Goal: Task Accomplishment & Management: Manage account settings

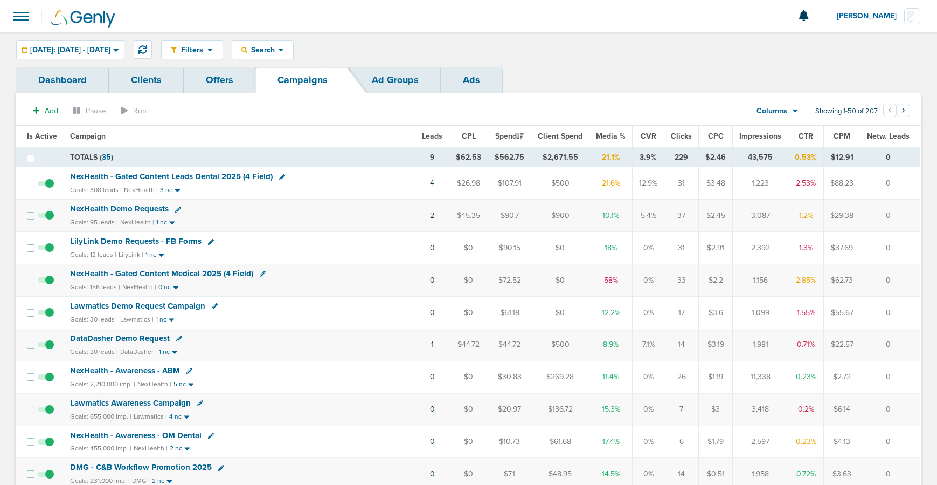
scroll to position [70, 0]
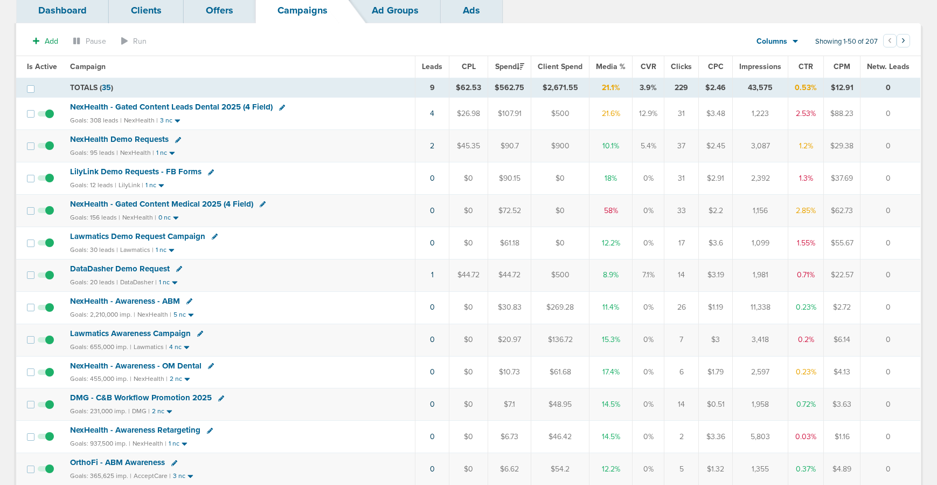
click at [154, 268] on span "DataDasher Demo Request" at bounding box center [120, 269] width 100 height 10
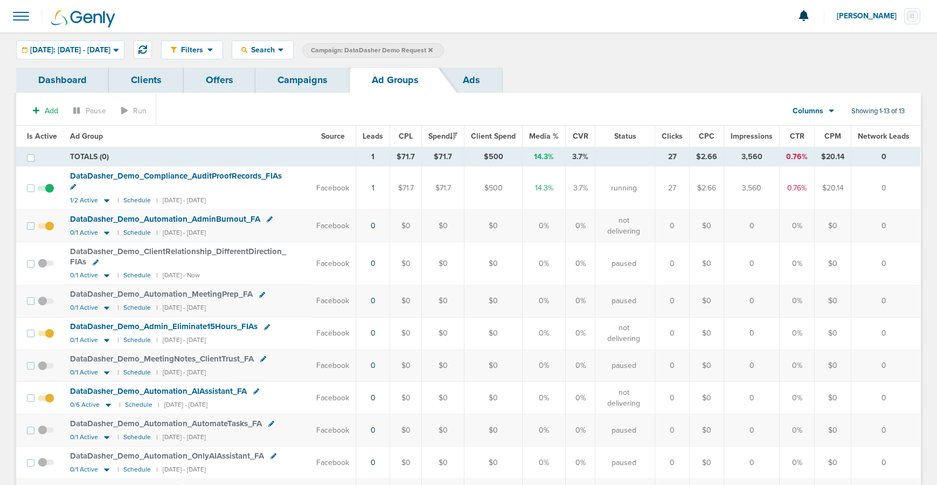
click at [45, 193] on span at bounding box center [46, 193] width 16 height 0
click at [46, 190] on input "checkbox" at bounding box center [46, 190] width 0 height 0
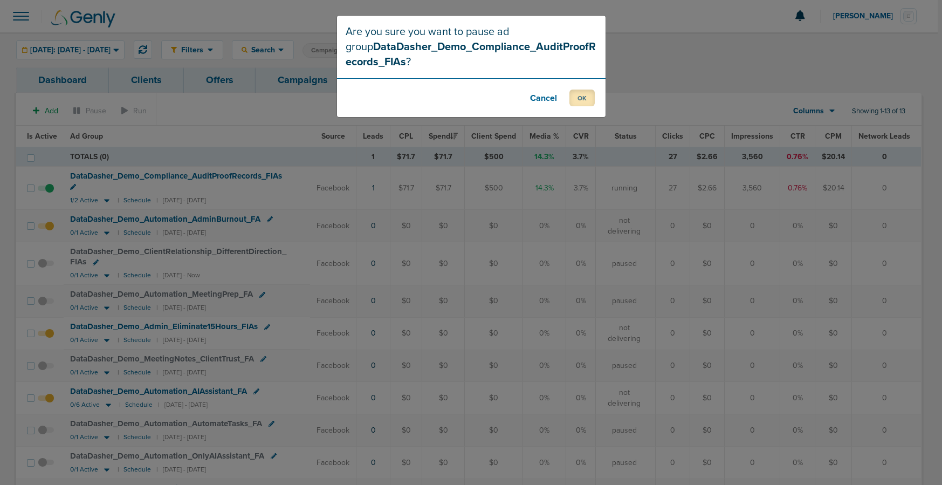
click at [578, 94] on button "OK" at bounding box center [581, 97] width 25 height 17
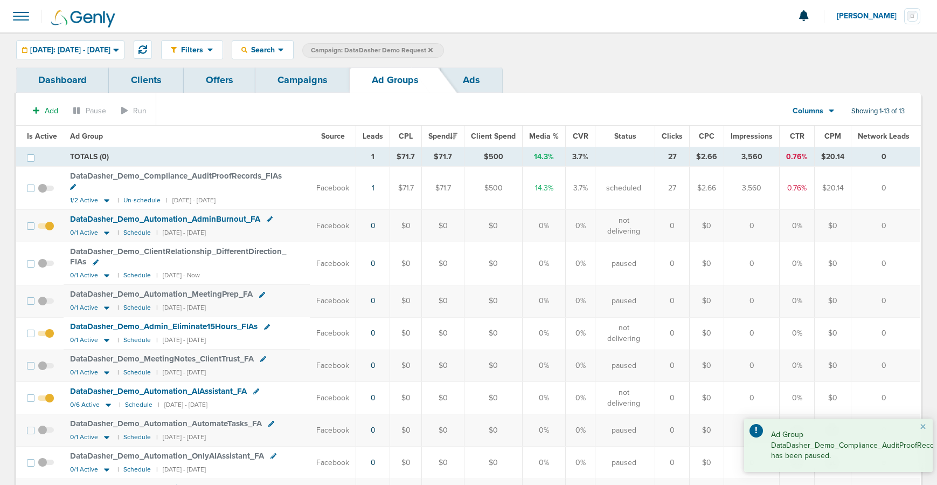
click at [321, 82] on link "Campaigns" at bounding box center [302, 79] width 94 height 25
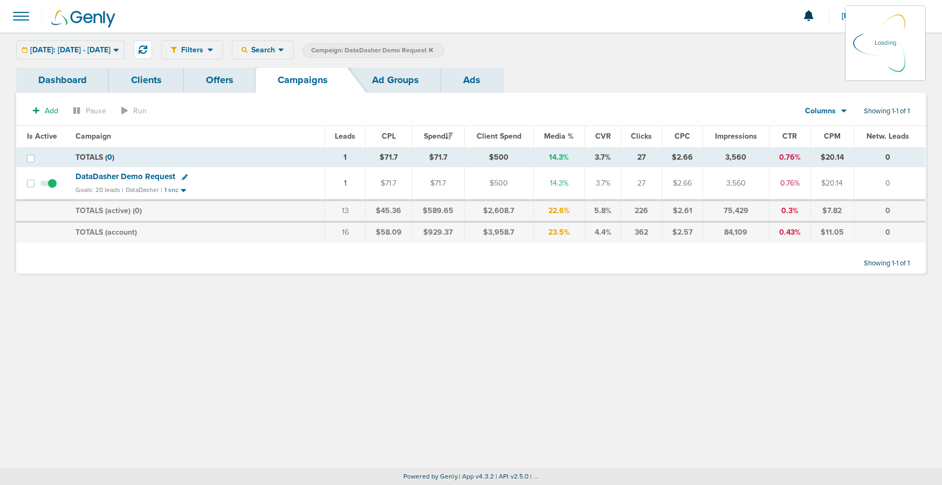
click at [433, 49] on icon at bounding box center [430, 49] width 4 height 4
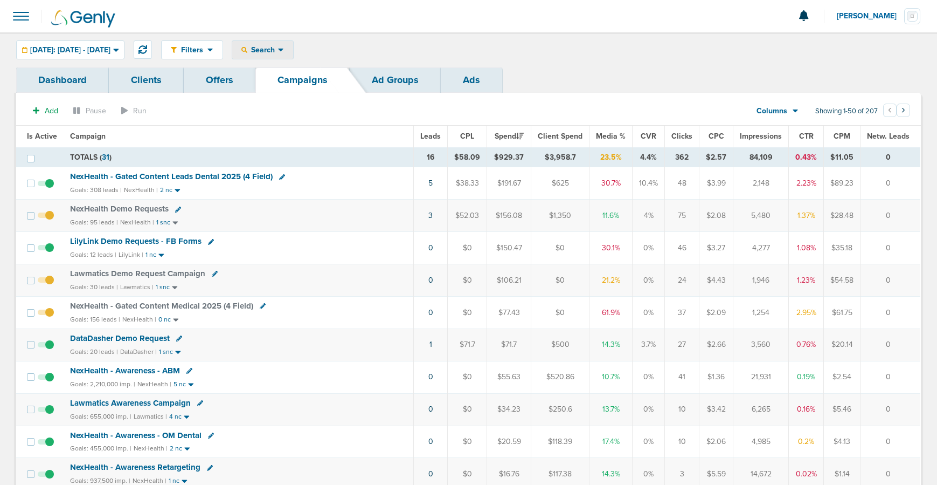
click at [284, 46] on icon at bounding box center [281, 49] width 6 height 9
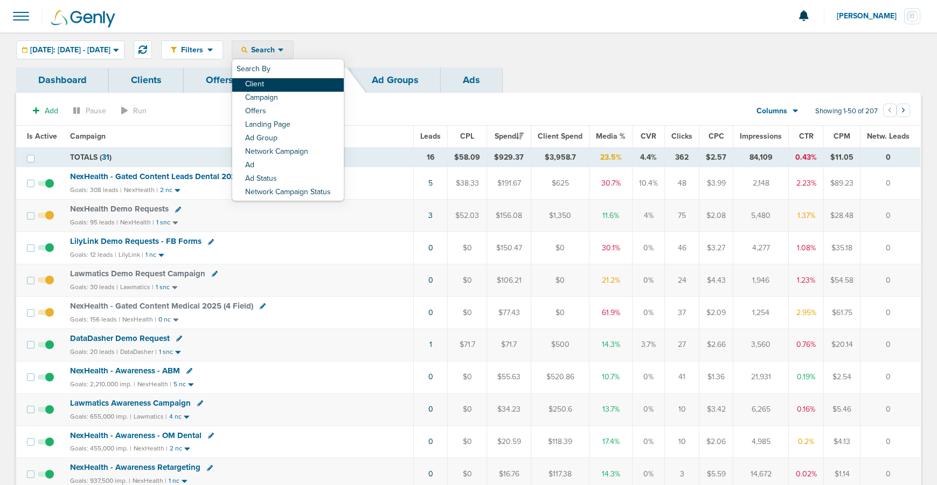
click at [288, 86] on link "Client" at bounding box center [288, 84] width 112 height 13
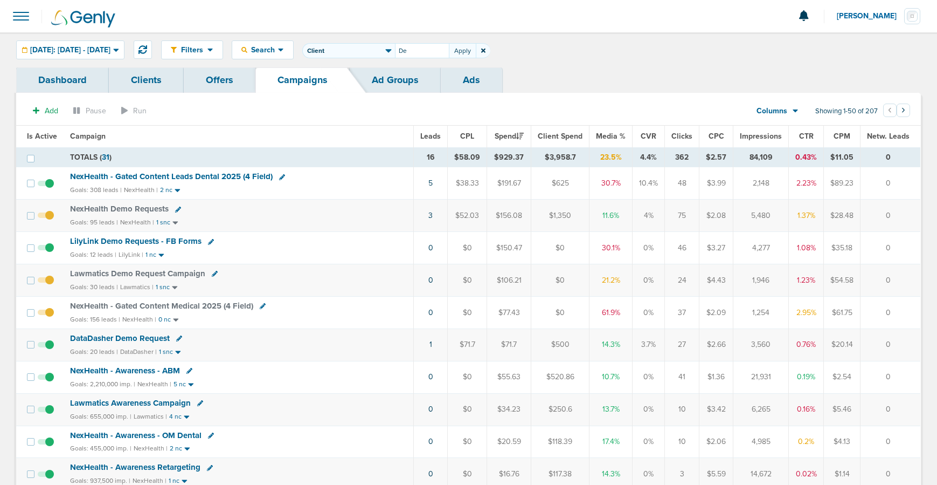
type input "D"
type input "Bonsai"
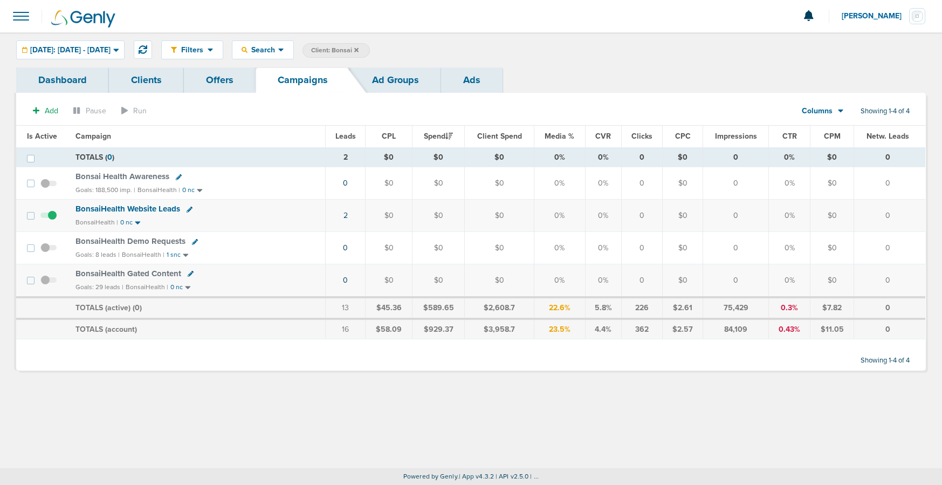
click at [44, 189] on span at bounding box center [48, 189] width 16 height 0
click at [49, 185] on input "checkbox" at bounding box center [49, 185] width 0 height 0
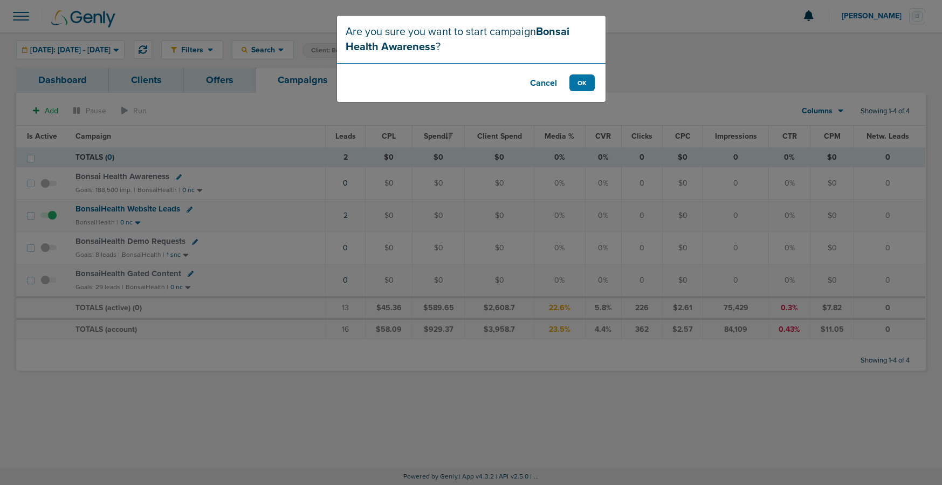
click at [540, 86] on button "Cancel" at bounding box center [543, 82] width 43 height 17
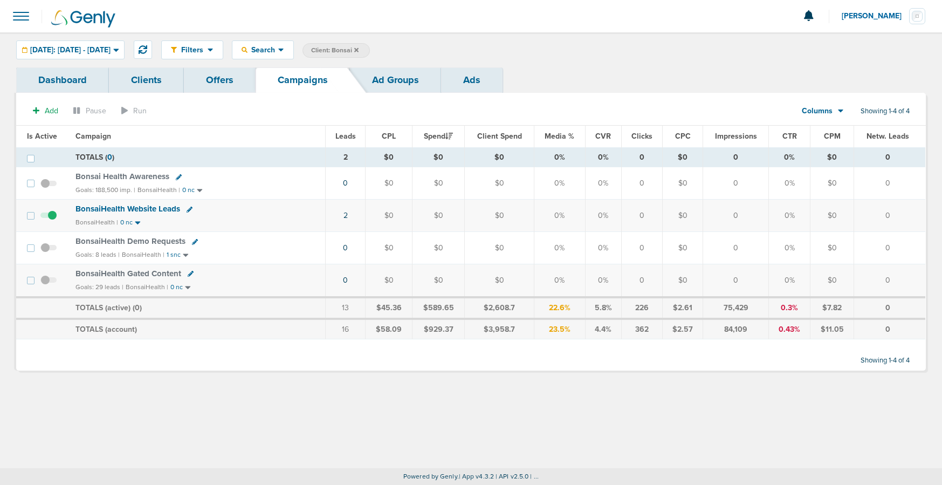
click at [48, 285] on span at bounding box center [48, 285] width 16 height 0
click at [49, 282] on input "checkbox" at bounding box center [49, 282] width 0 height 0
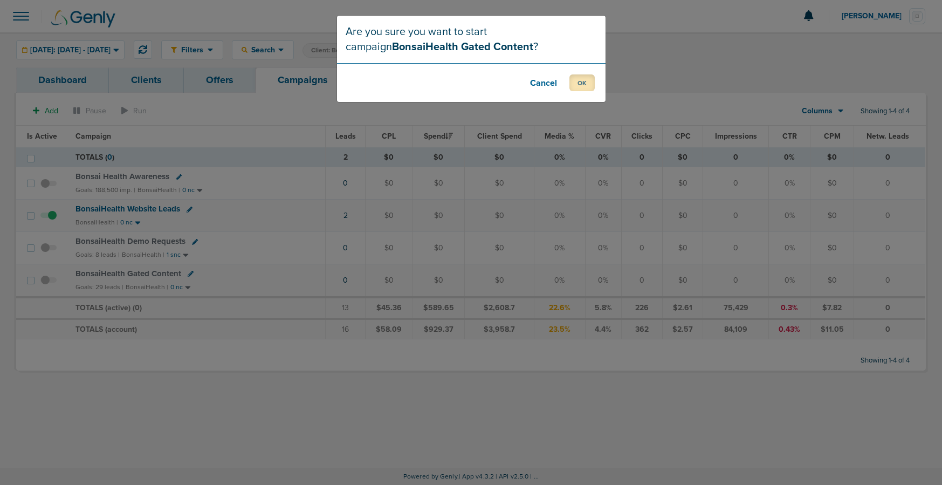
click at [574, 84] on button "OK" at bounding box center [581, 82] width 25 height 17
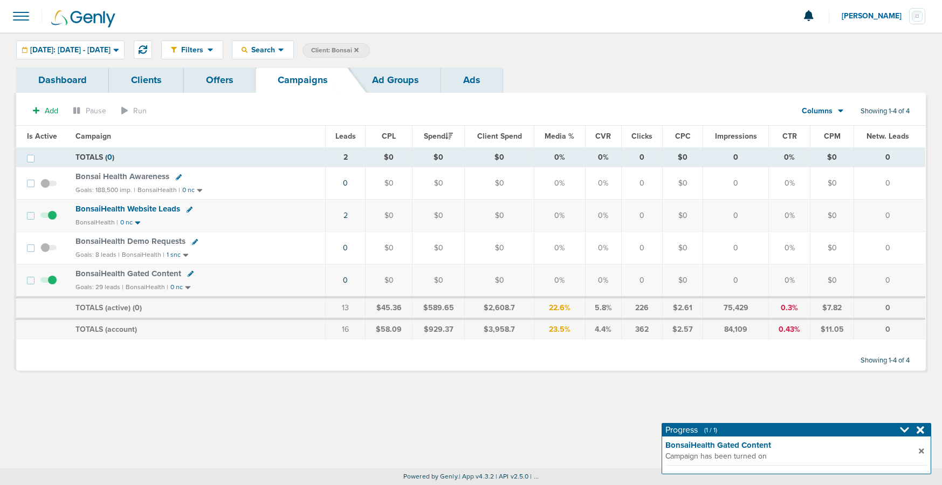
click at [188, 275] on icon at bounding box center [191, 274] width 6 height 6
select select
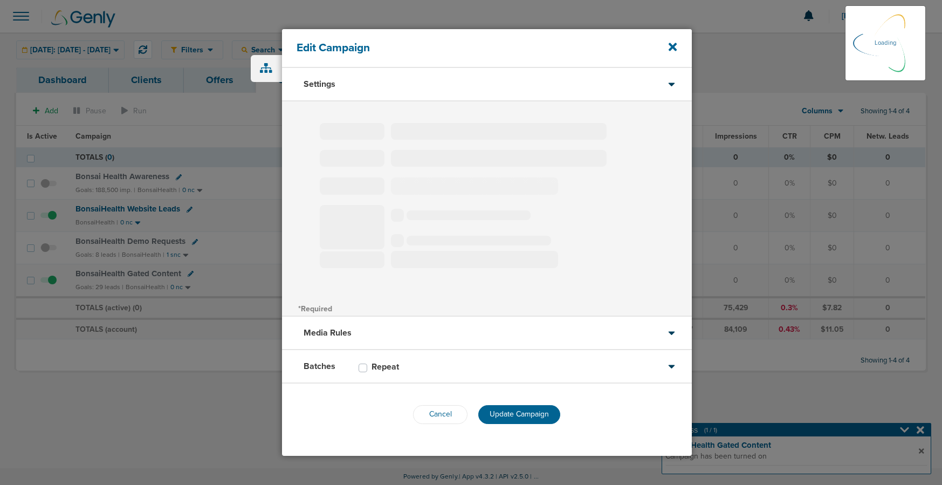
type input "BonsaiHealth Gated Content"
select select "Leads"
radio input "true"
select select "readOnly"
select select "1"
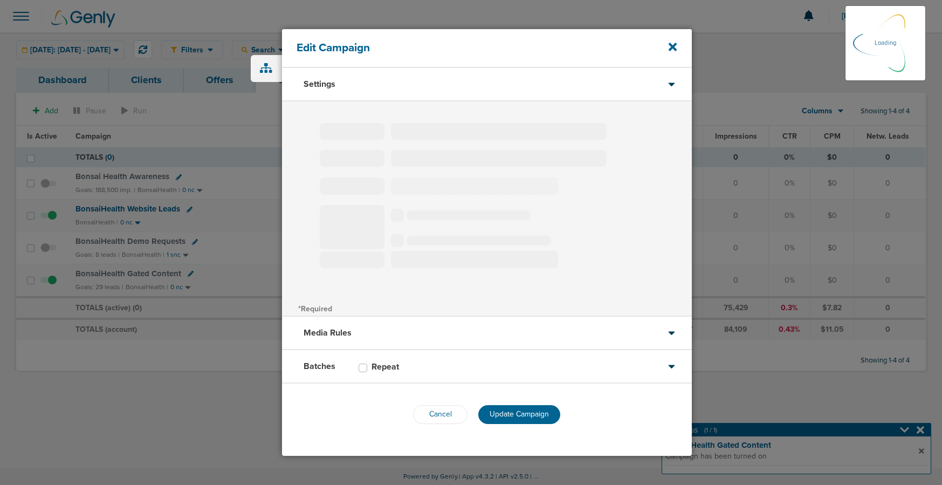
select select "1"
select select "2"
select select "3"
select select "4"
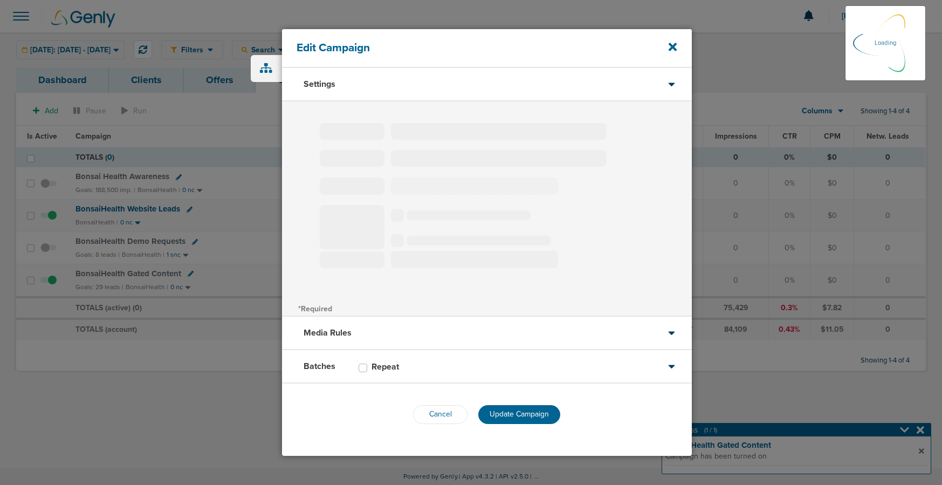
select select "6"
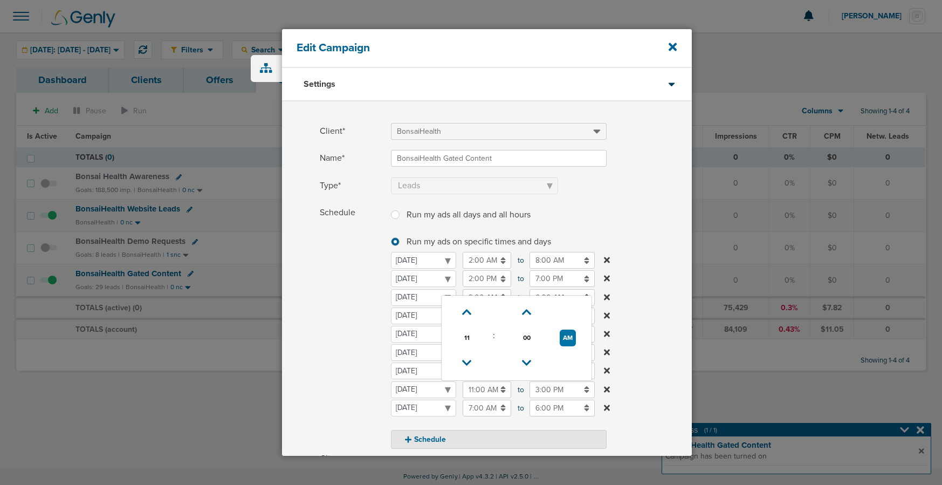
click at [473, 389] on input "11:00 AM" at bounding box center [486, 389] width 49 height 17
click at [464, 364] on icon at bounding box center [467, 363] width 10 height 6
type input "10:00 AM"
click at [377, 375] on span "Schedule" at bounding box center [352, 326] width 65 height 244
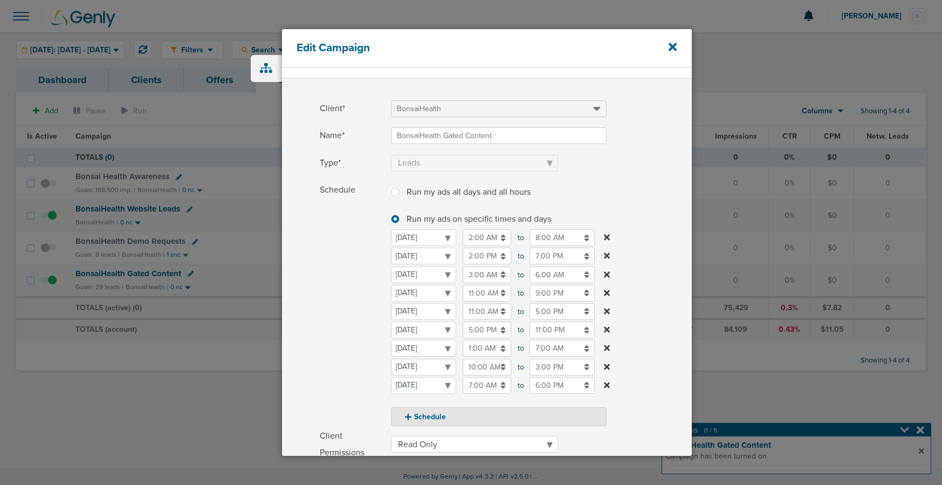
scroll to position [25, 0]
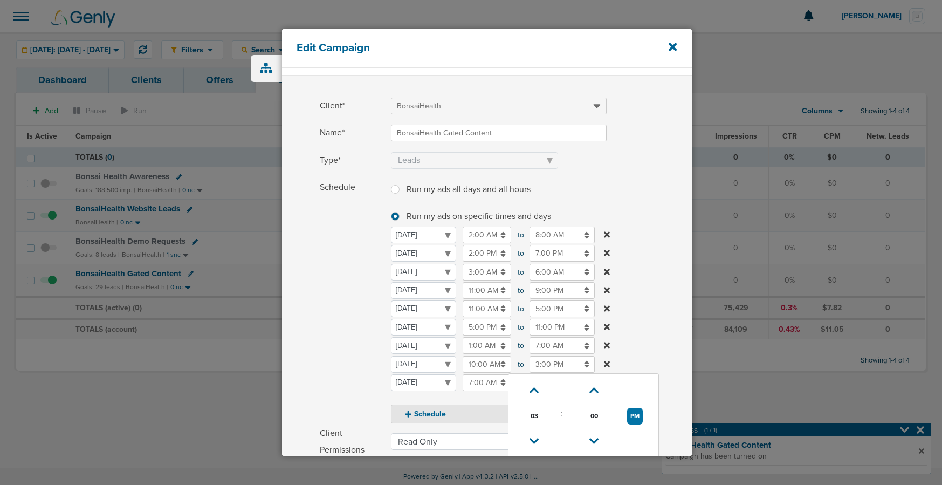
click at [547, 361] on input "3:00 PM" at bounding box center [561, 364] width 65 height 17
click at [536, 380] on td at bounding box center [534, 390] width 43 height 25
click at [456, 372] on select "[DATE] [DATE] [DATE] [DATE] [DATE] [DATE] [DATE]" at bounding box center [423, 364] width 65 height 17
drag, startPoint x: 540, startPoint y: 364, endPoint x: 540, endPoint y: 379, distance: 15.6
click at [540, 365] on input "3:00 PM" at bounding box center [561, 364] width 65 height 17
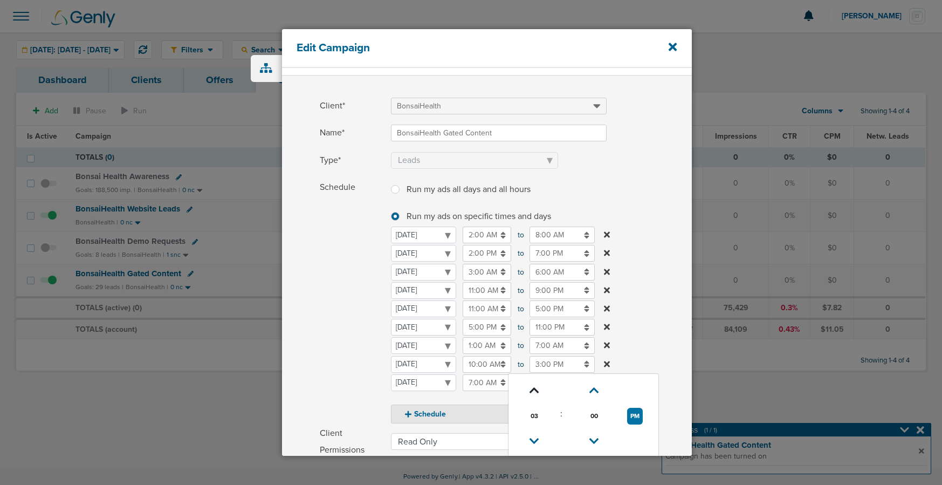
click at [534, 390] on icon at bounding box center [534, 390] width 10 height 6
type input "5:00 PM"
click at [318, 365] on div "Schedule Run my ads all days and all hours Run my ads all days and all hours Ru…" at bounding box center [487, 301] width 410 height 244
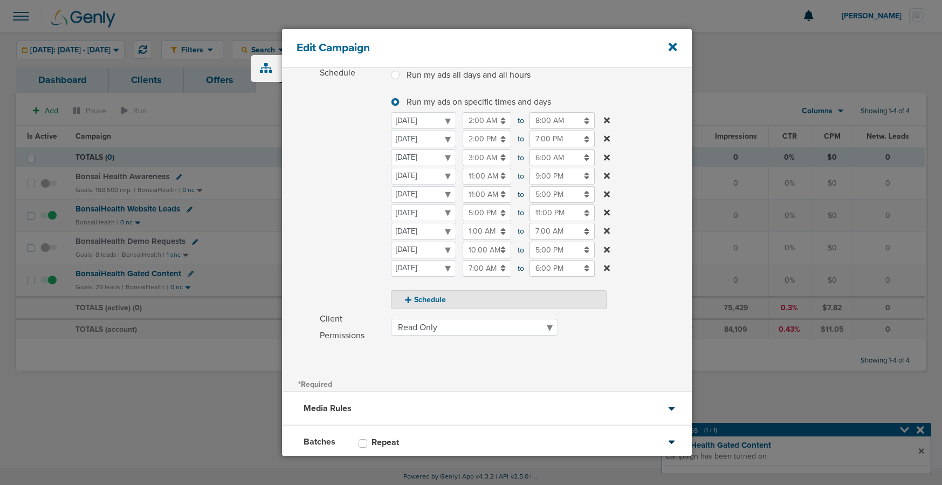
scroll to position [205, 0]
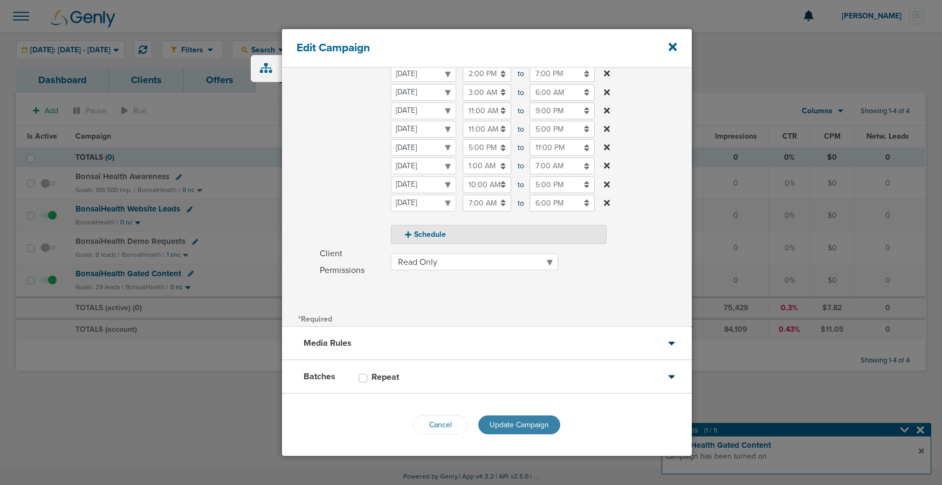
click at [513, 426] on span "Update Campaign" at bounding box center [518, 424] width 59 height 9
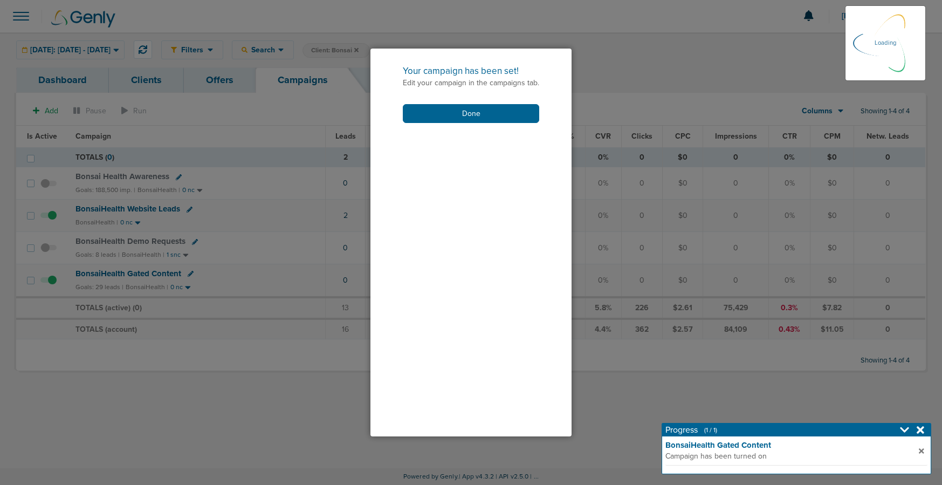
scroll to position [171, 0]
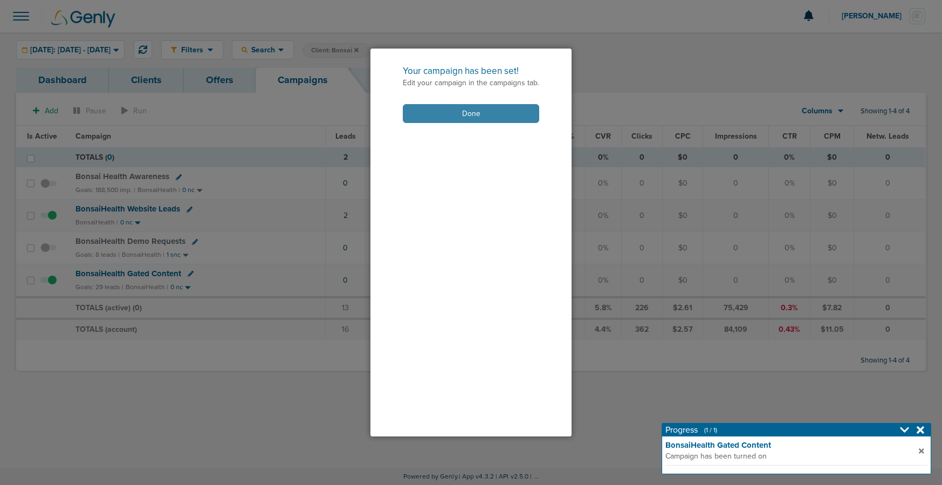
click at [458, 119] on button "Done" at bounding box center [471, 113] width 136 height 19
